Goal: Transaction & Acquisition: Purchase product/service

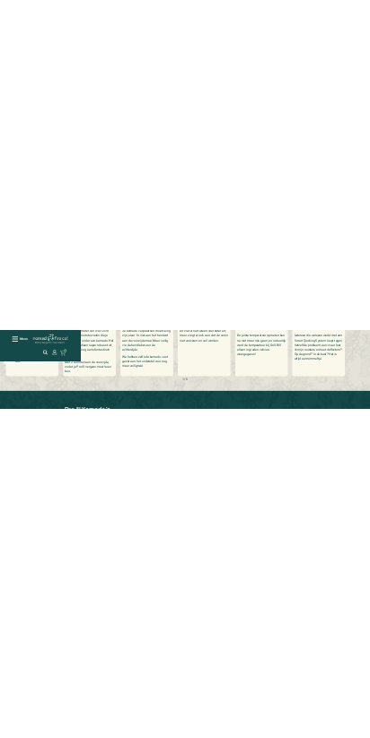
scroll to position [1612, 0]
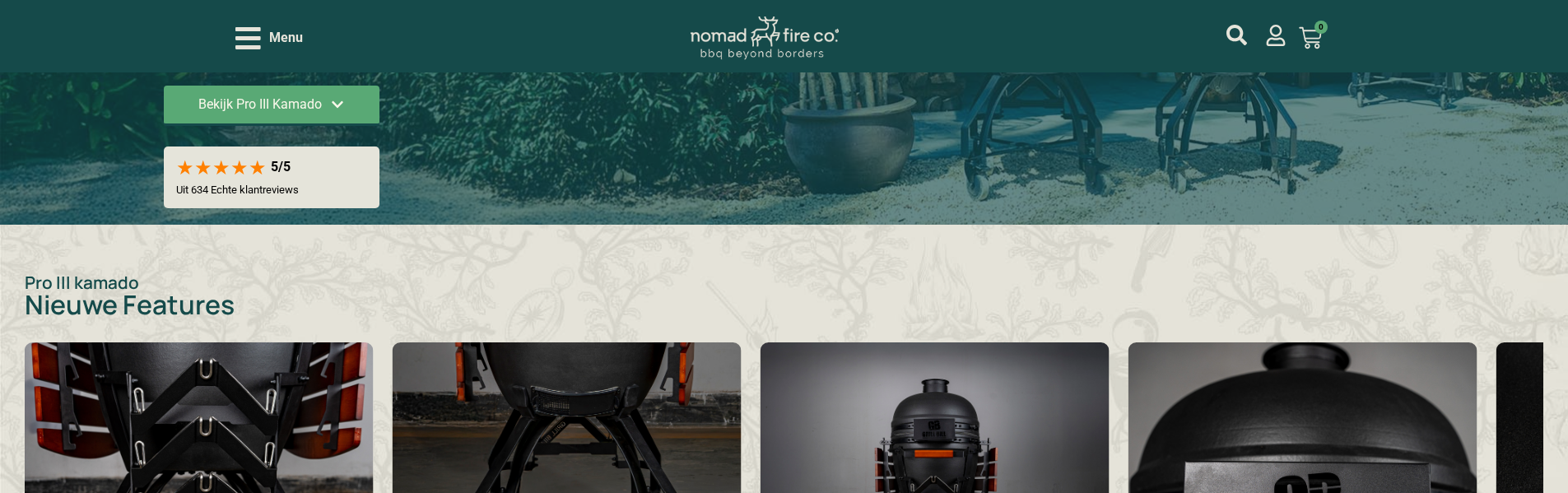
scroll to position [494, 0]
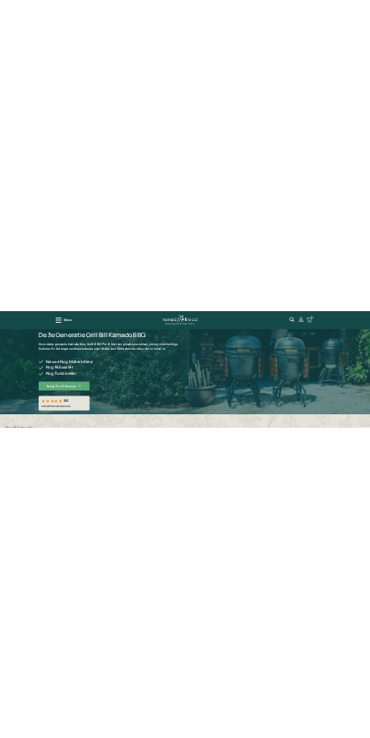
scroll to position [275, 0]
